Goal: Contribute content

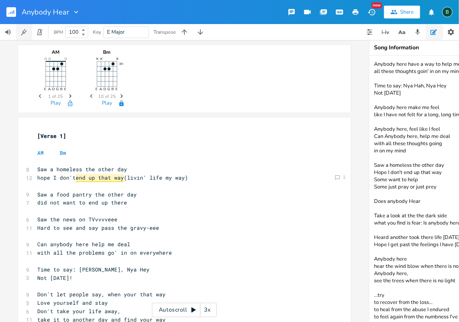
scroll to position [68, 0]
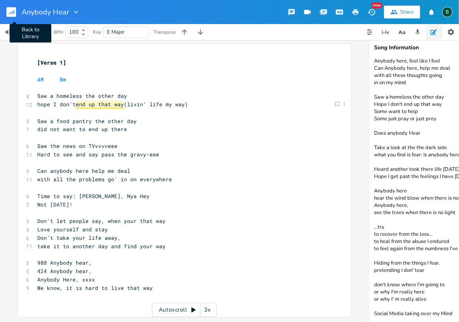
click at [14, 13] on icon "button" at bounding box center [14, 12] width 1 height 4
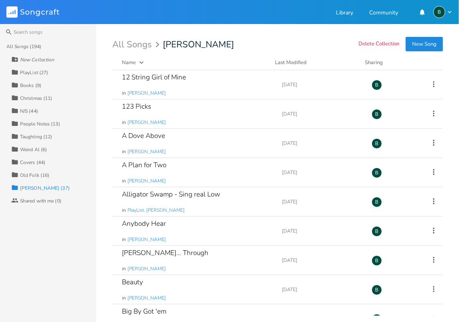
click at [25, 109] on div "N/S (44)" at bounding box center [29, 111] width 18 height 5
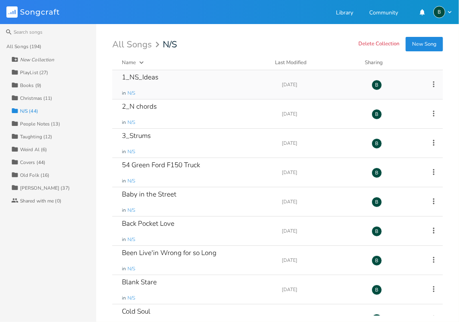
click at [149, 79] on div "1_NS_Ideas" at bounding box center [140, 77] width 36 height 7
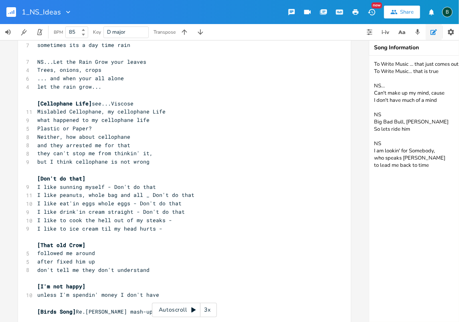
scroll to position [481, 0]
click at [37, 101] on span "[Cellophane Life]" at bounding box center [64, 102] width 54 height 7
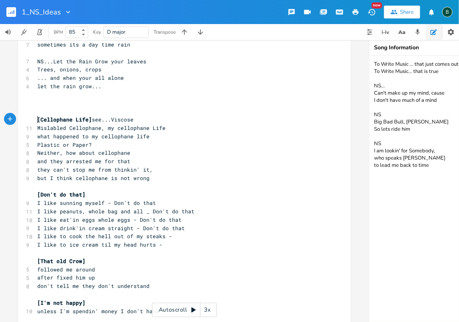
click at [36, 101] on pre "​" at bounding box center [180, 103] width 289 height 8
type textarea "{"
type textarea "[High Rize"
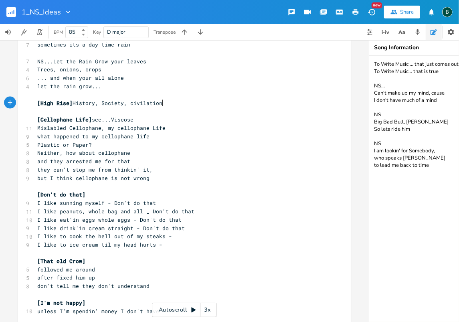
type textarea "se] History, Society, civilations"
click at [71, 103] on span "[High Rise] History, Society, civilations" at bounding box center [101, 102] width 128 height 7
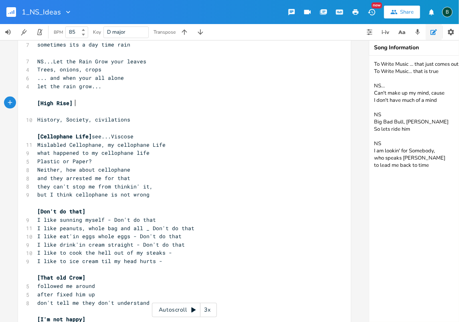
click at [72, 102] on pre "[High Rise]" at bounding box center [180, 103] width 289 height 8
type textarea "about buldings making room for more people"
